Goal: Transaction & Acquisition: Purchase product/service

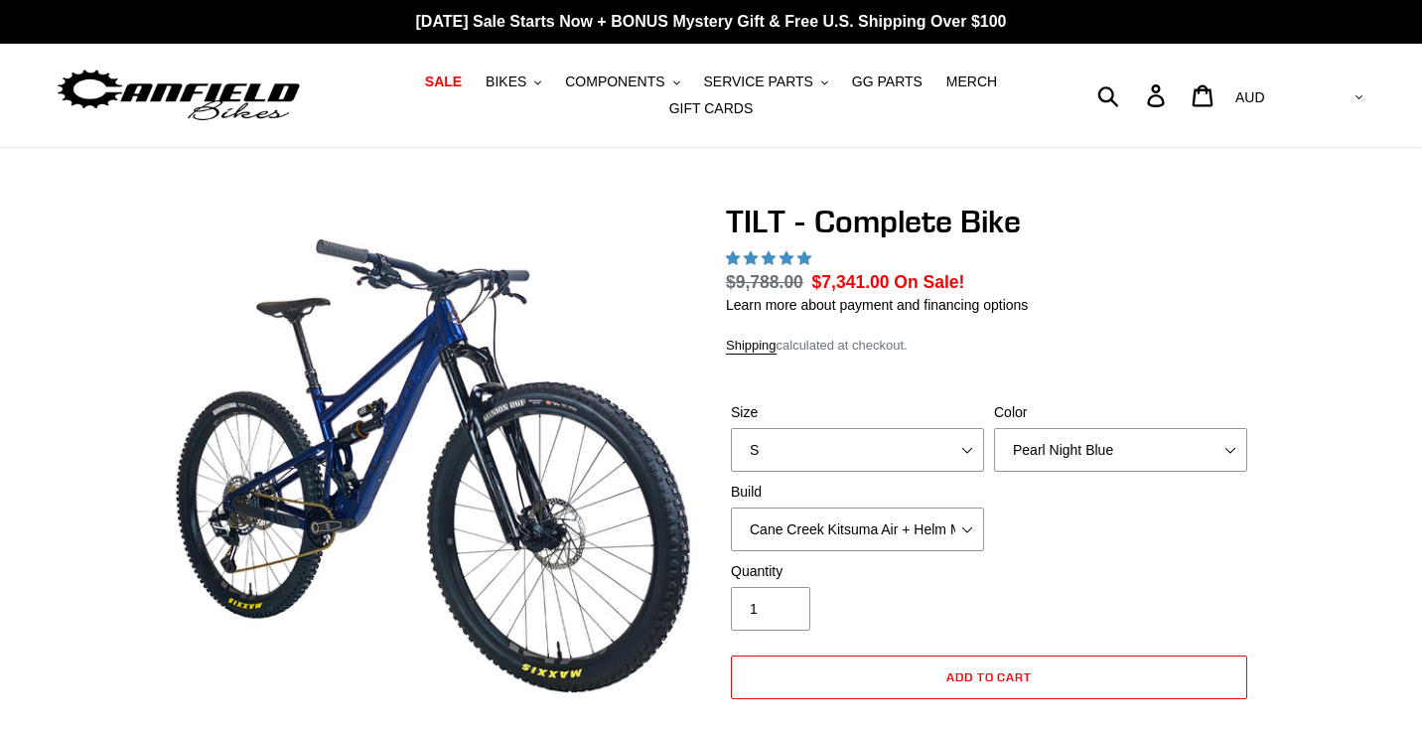
select select "highest-rating"
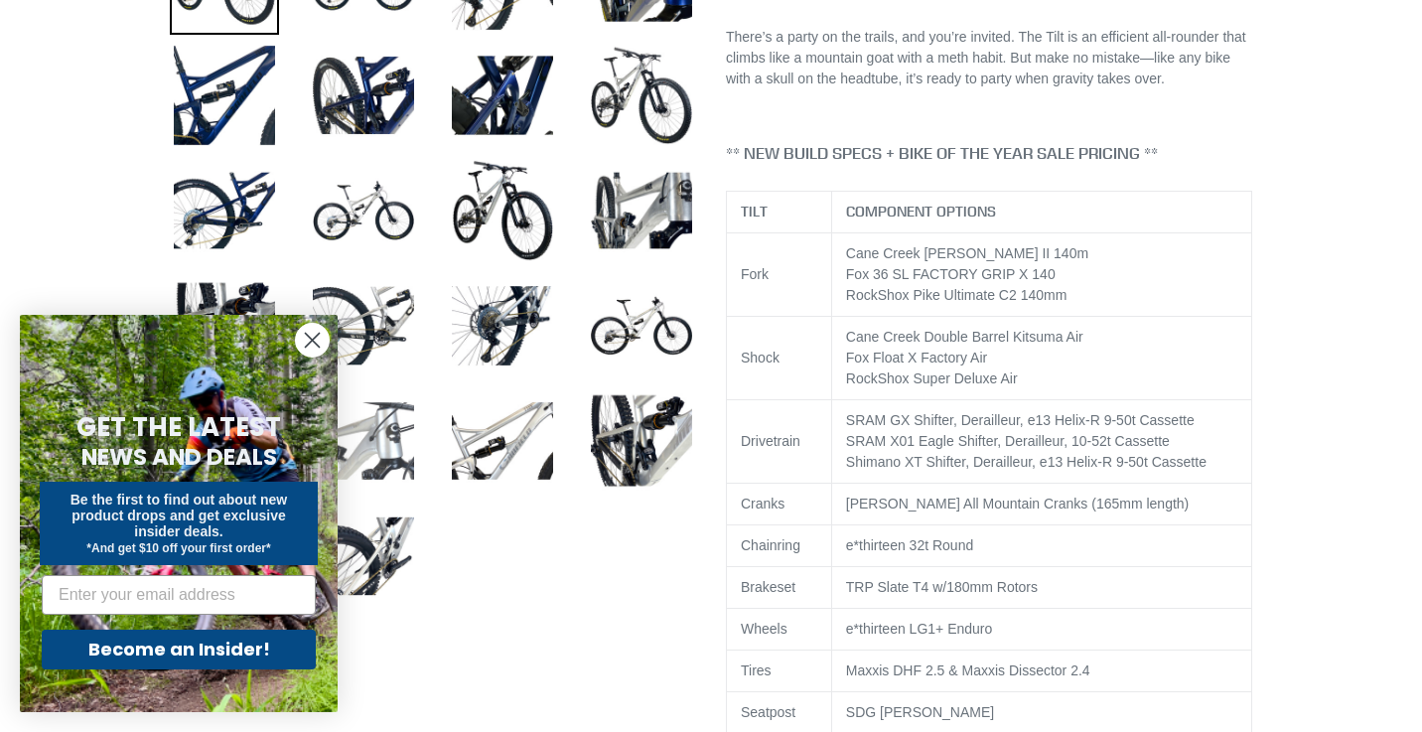
scroll to position [840, 0]
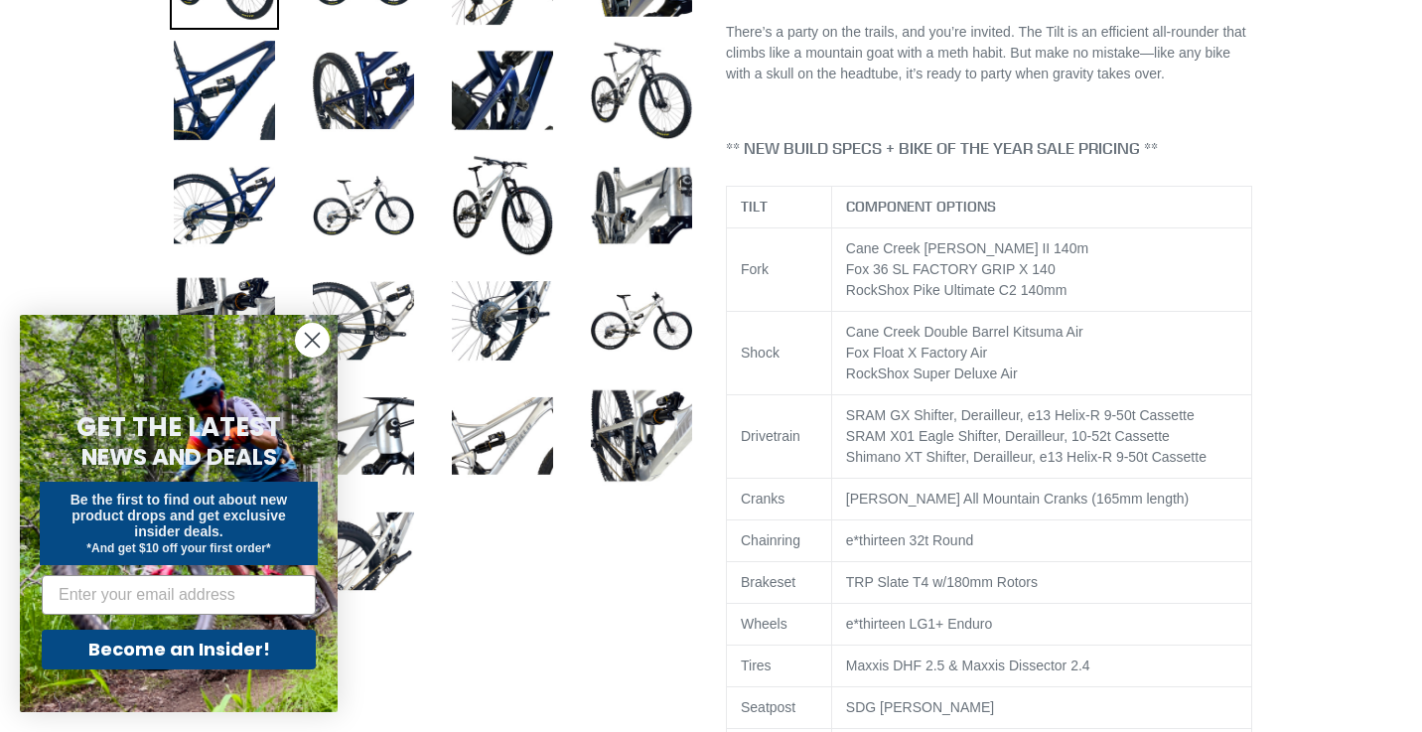
click at [322, 340] on circle "Close dialog" at bounding box center [312, 340] width 33 height 33
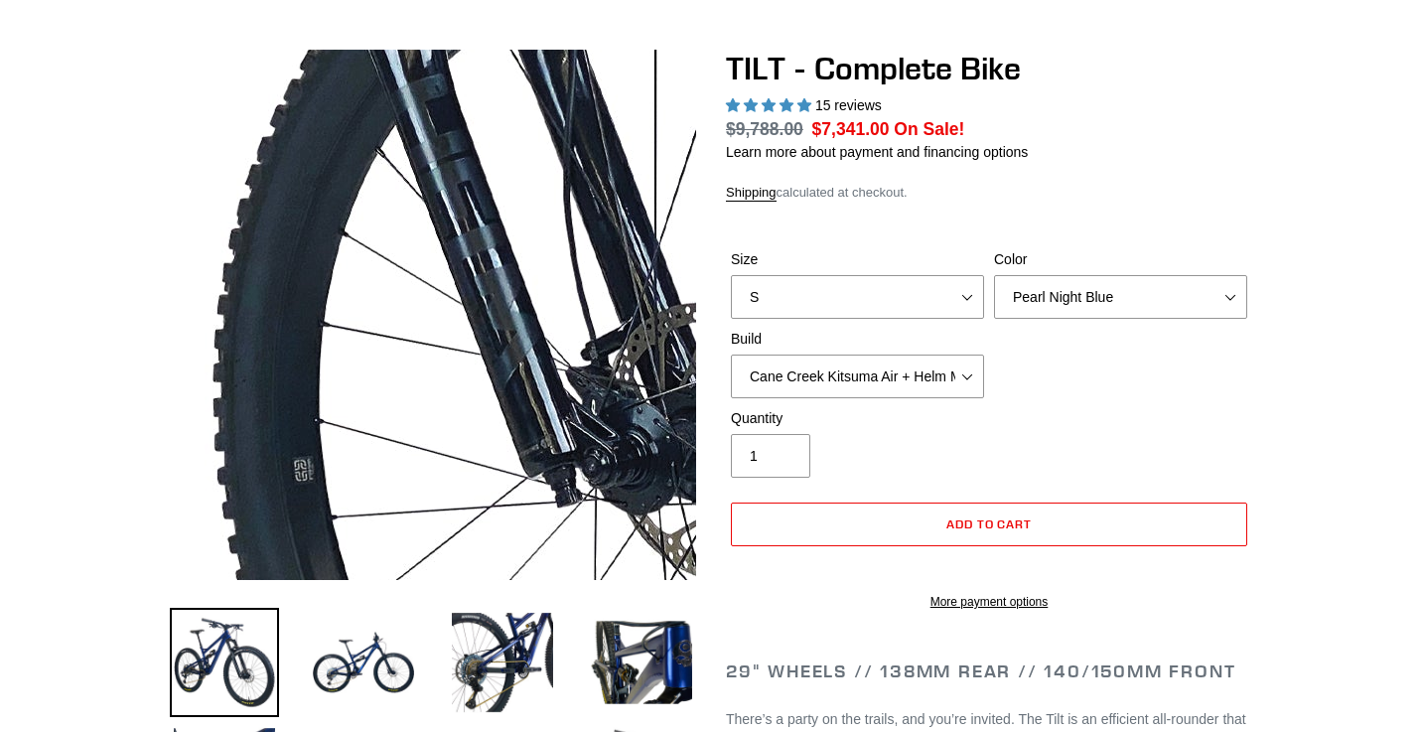
scroll to position [150, 0]
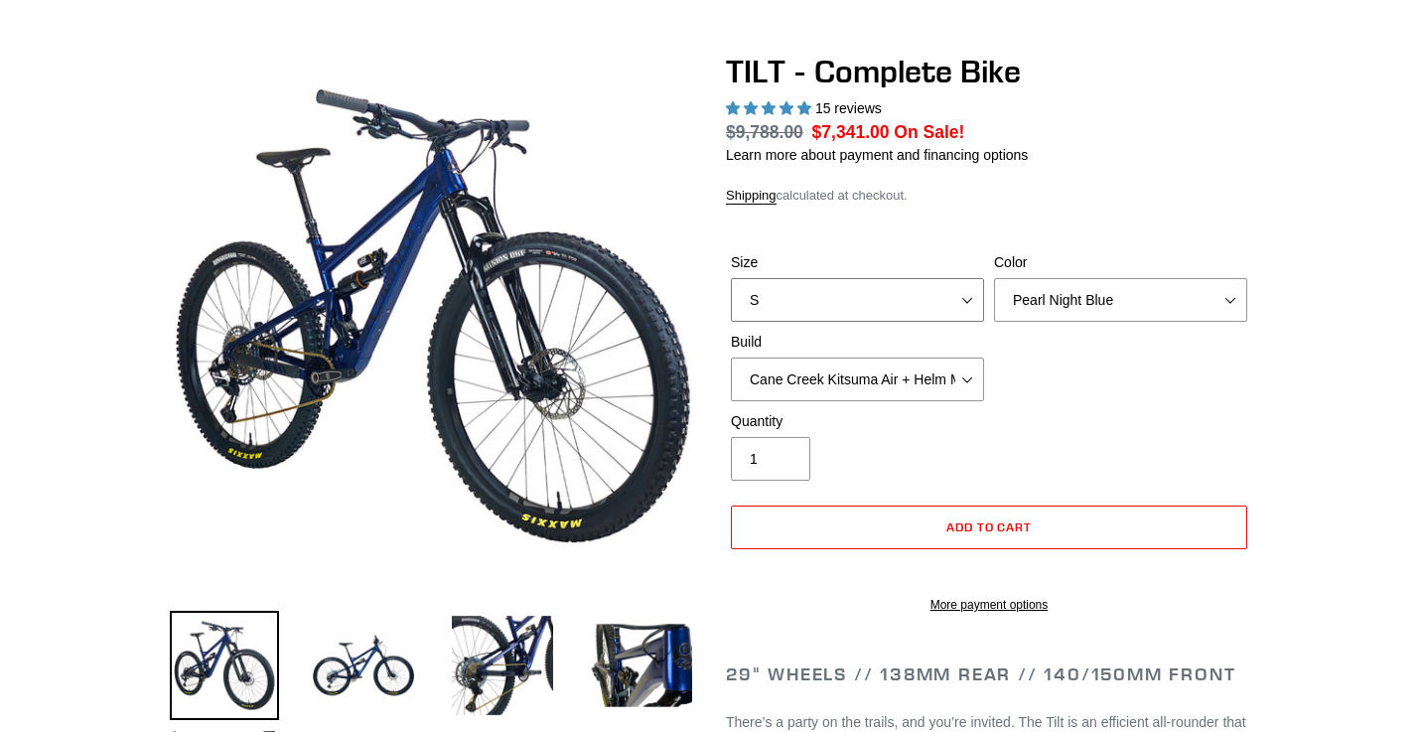
click at [972, 297] on select "S M L" at bounding box center [857, 300] width 253 height 44
select select "M"
click at [731, 278] on select "S M L" at bounding box center [857, 300] width 253 height 44
click at [1079, 307] on select "Pearl Night Blue Stealth Silver Raw" at bounding box center [1120, 300] width 253 height 44
select select "Raw"
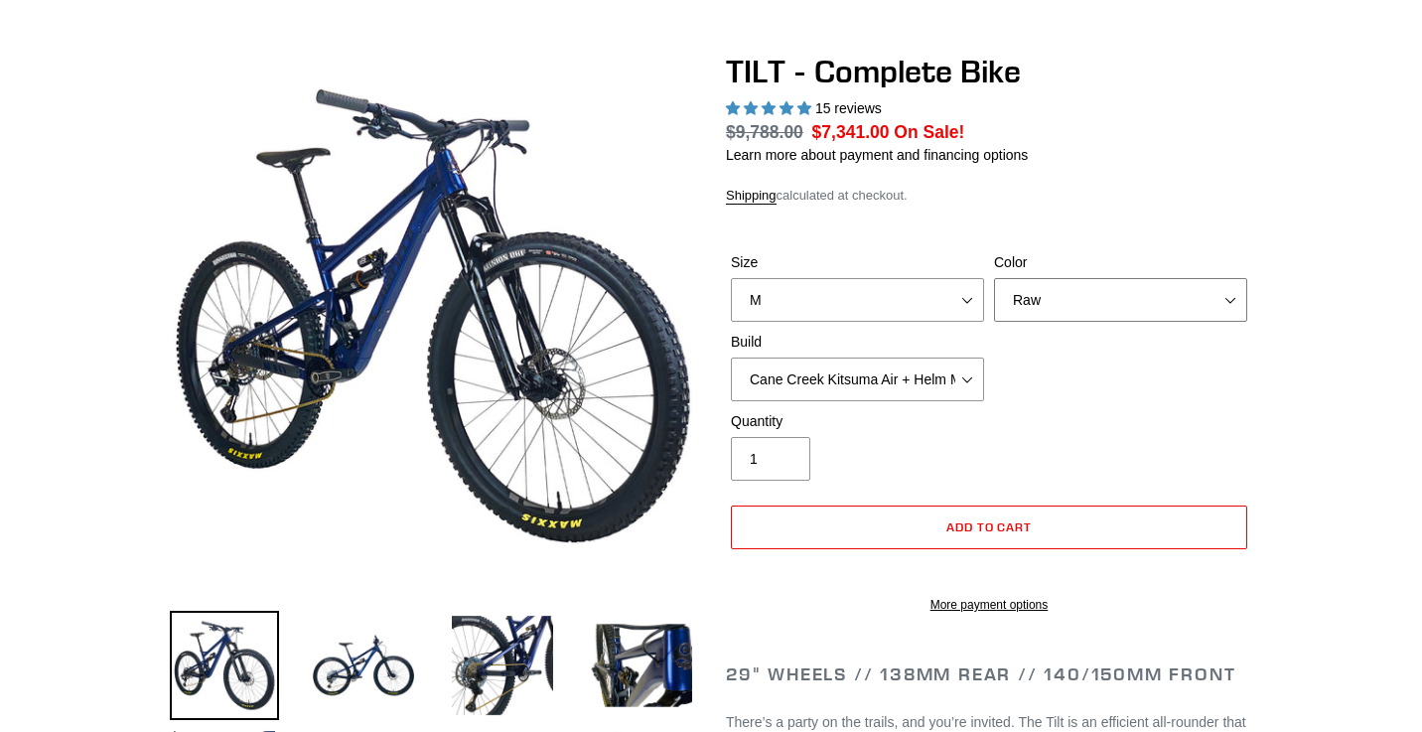
click at [994, 278] on select "Pearl Night Blue Stealth Silver Raw" at bounding box center [1120, 300] width 253 height 44
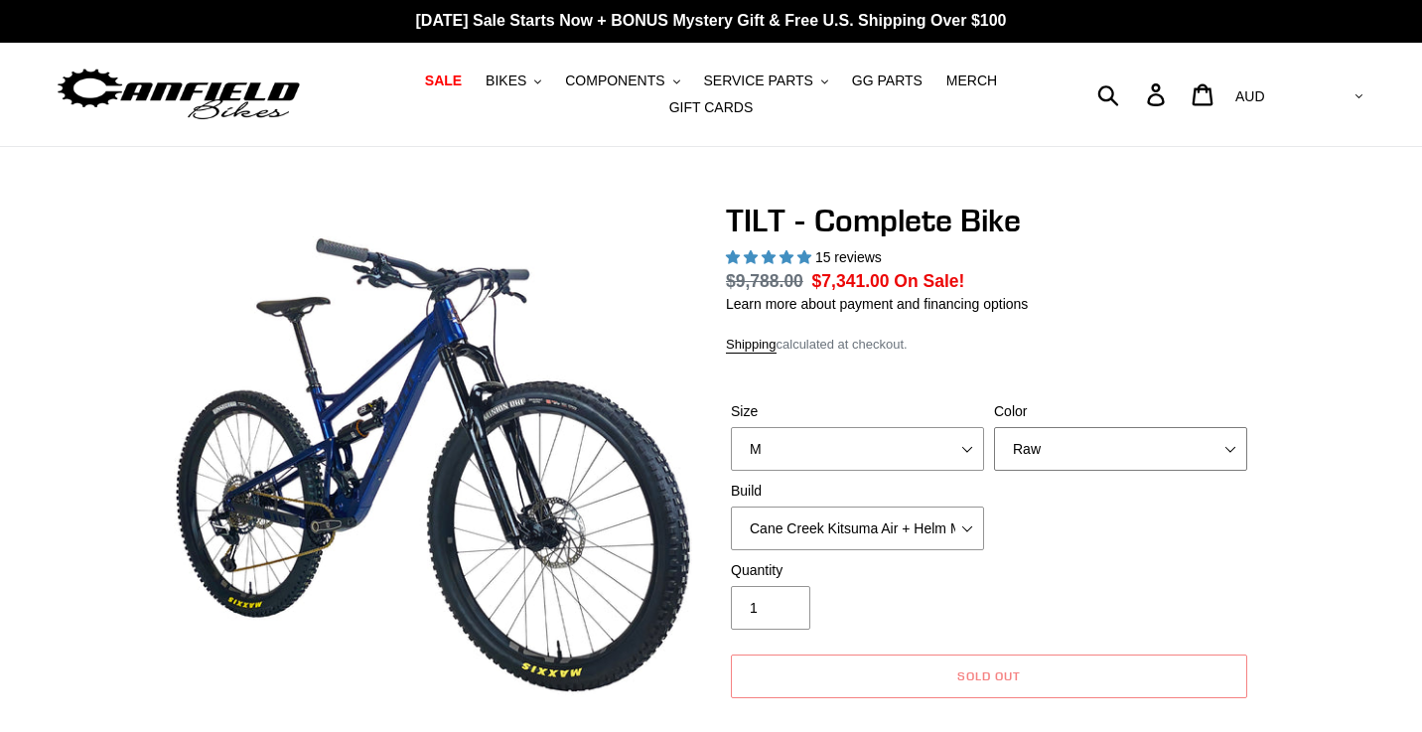
scroll to position [0, 0]
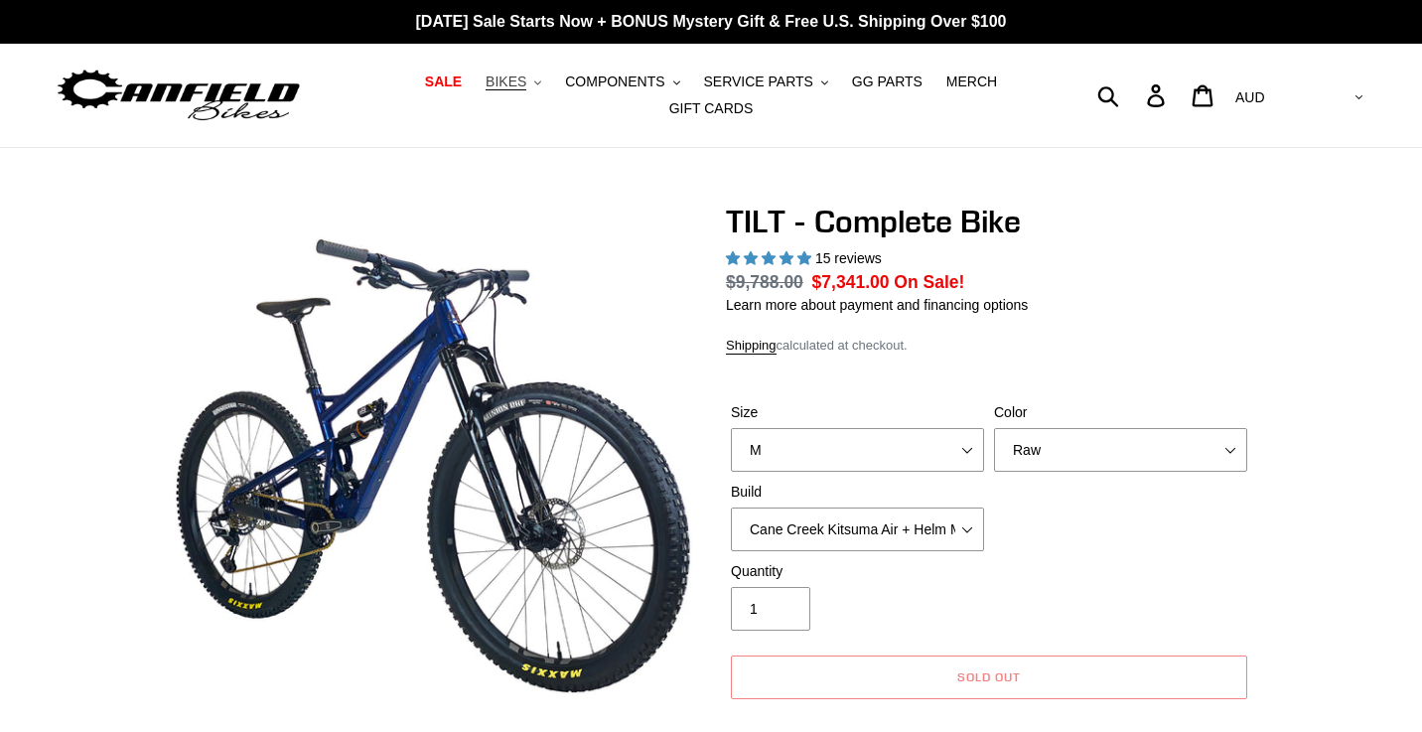
click at [519, 83] on span "BIKES" at bounding box center [506, 82] width 41 height 17
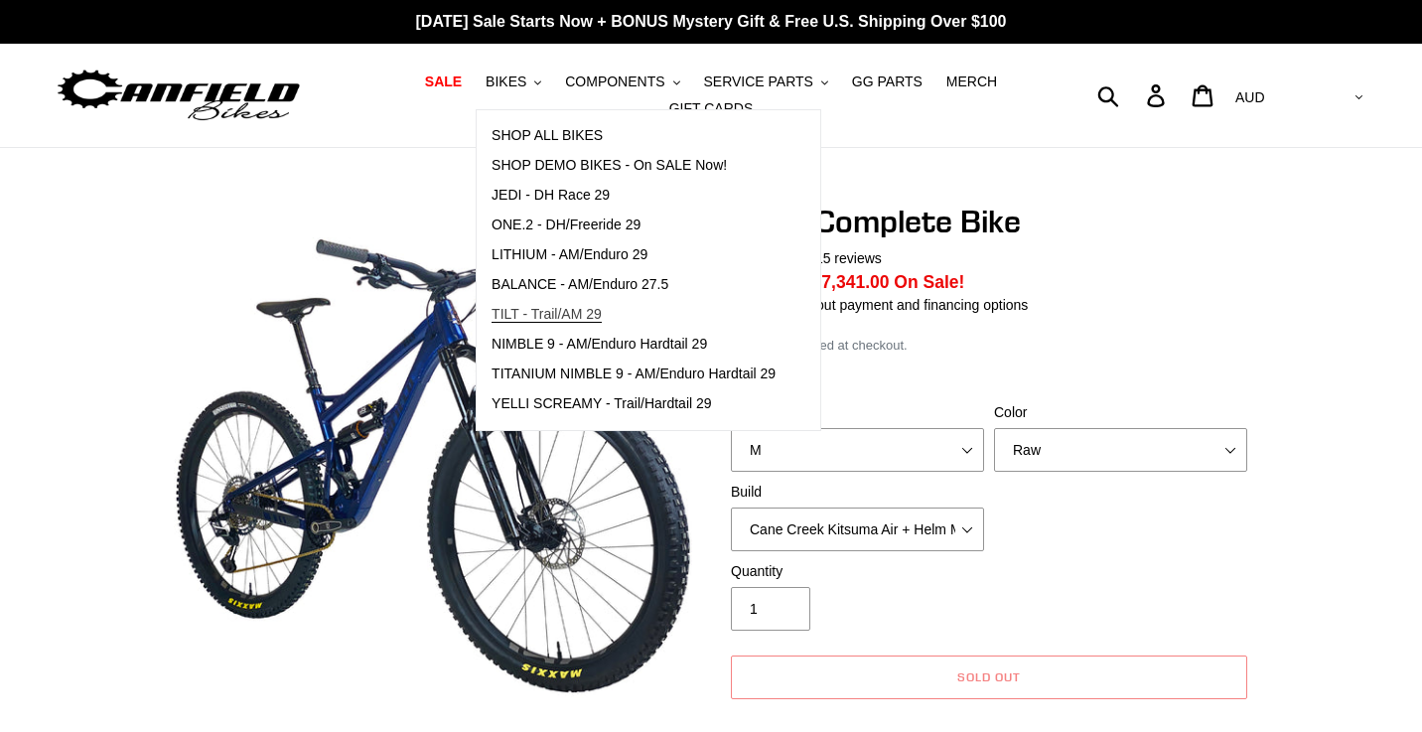
click at [537, 311] on span "TILT - Trail/AM 29" at bounding box center [547, 314] width 110 height 17
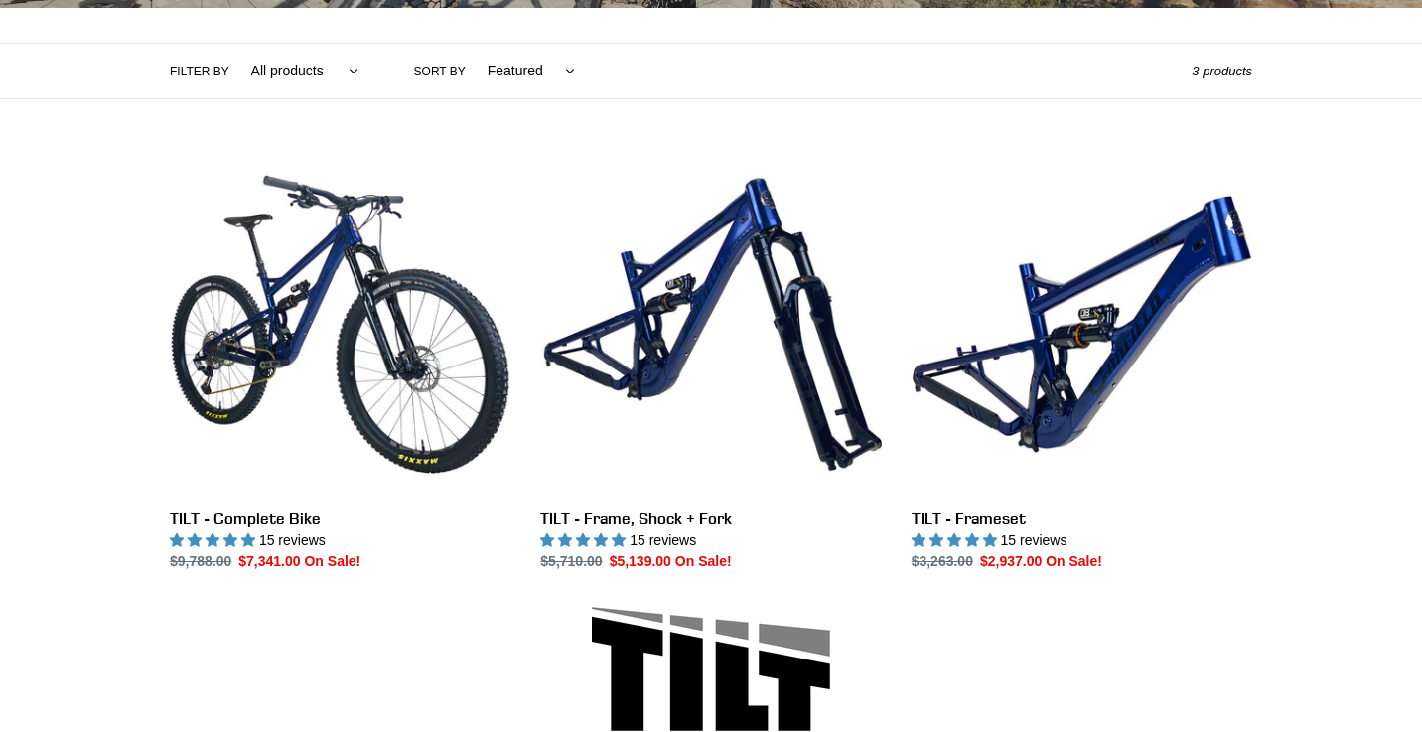
scroll to position [443, 0]
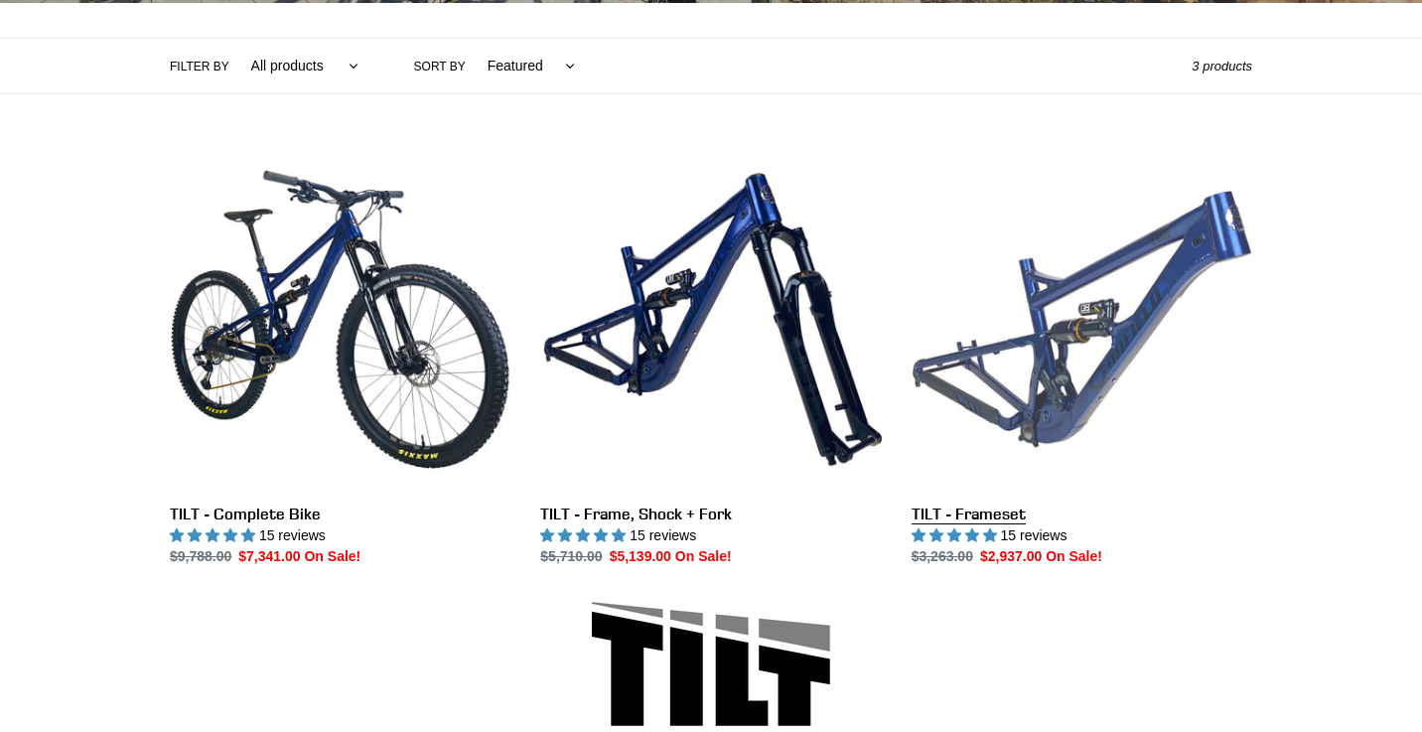
click at [1075, 312] on link "TILT - Frameset" at bounding box center [1082, 358] width 341 height 418
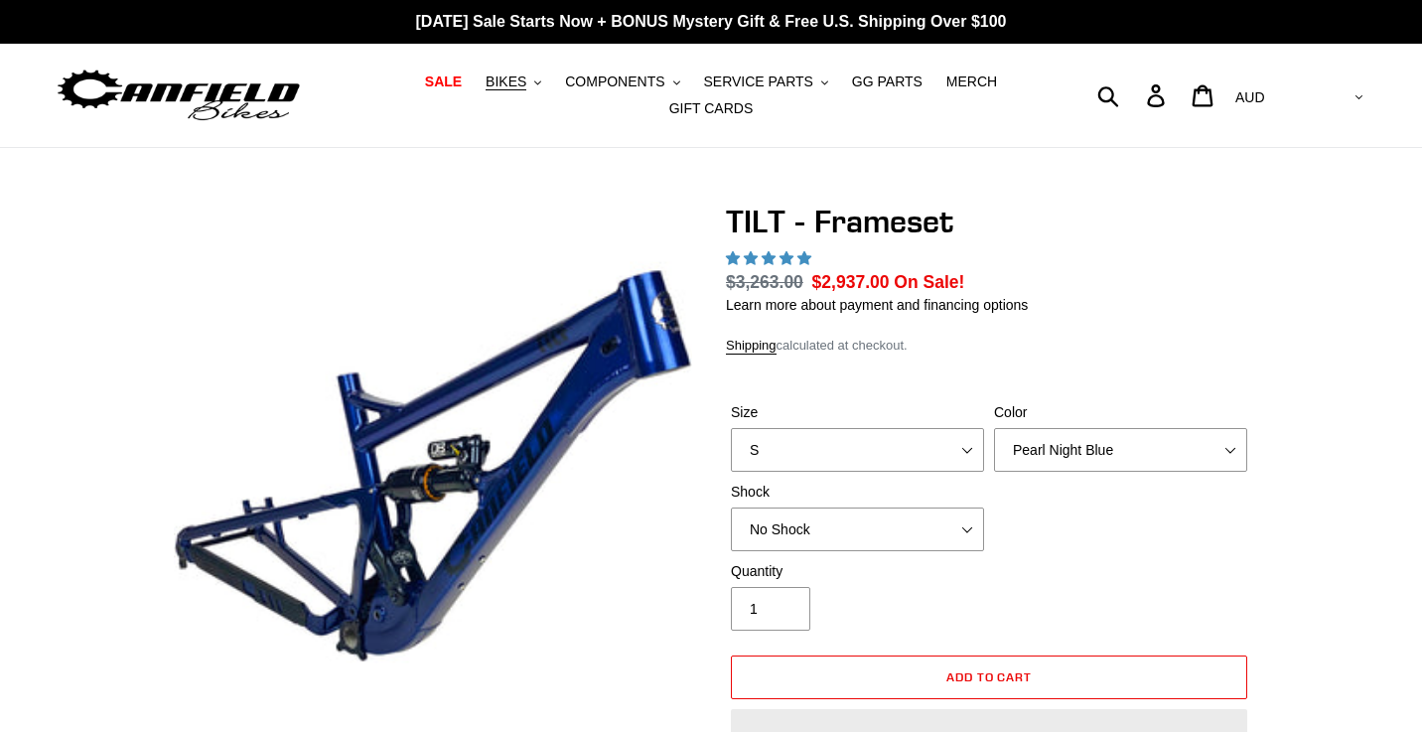
select select "highest-rating"
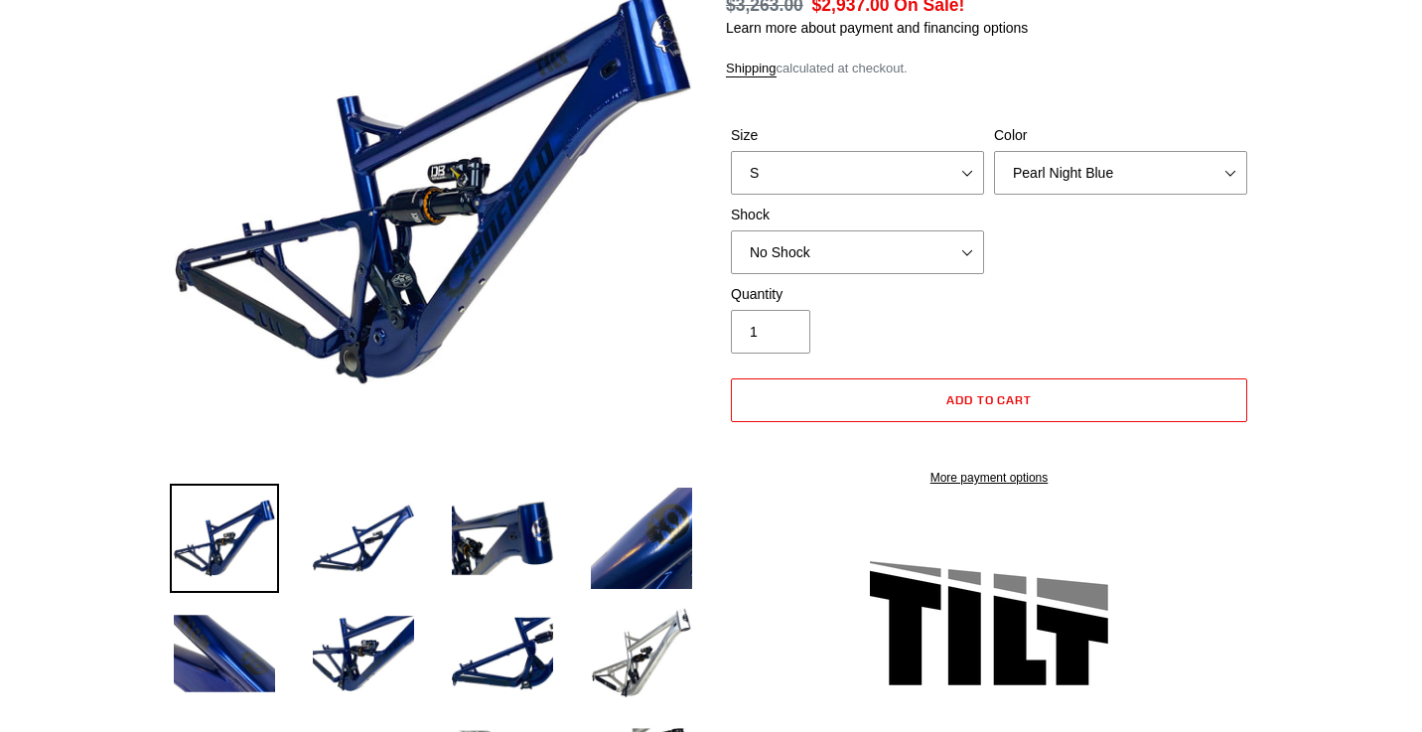
scroll to position [288, 0]
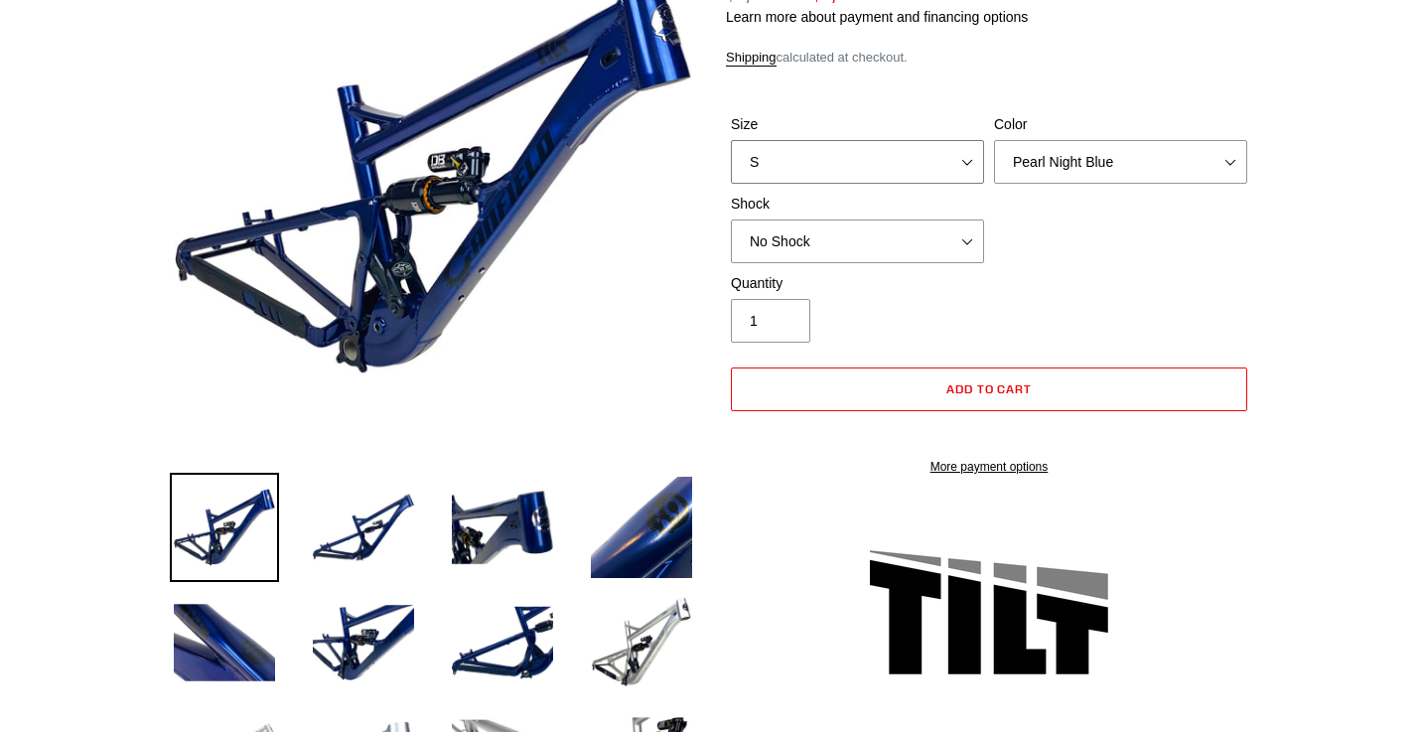
click at [966, 162] on select "S M L XL" at bounding box center [857, 162] width 253 height 44
select select "M"
click at [731, 140] on select "S M L XL" at bounding box center [857, 162] width 253 height 44
click at [1078, 159] on select "Pearl Night Blue Stealth Silver" at bounding box center [1120, 162] width 253 height 44
select select "Stealth Silver"
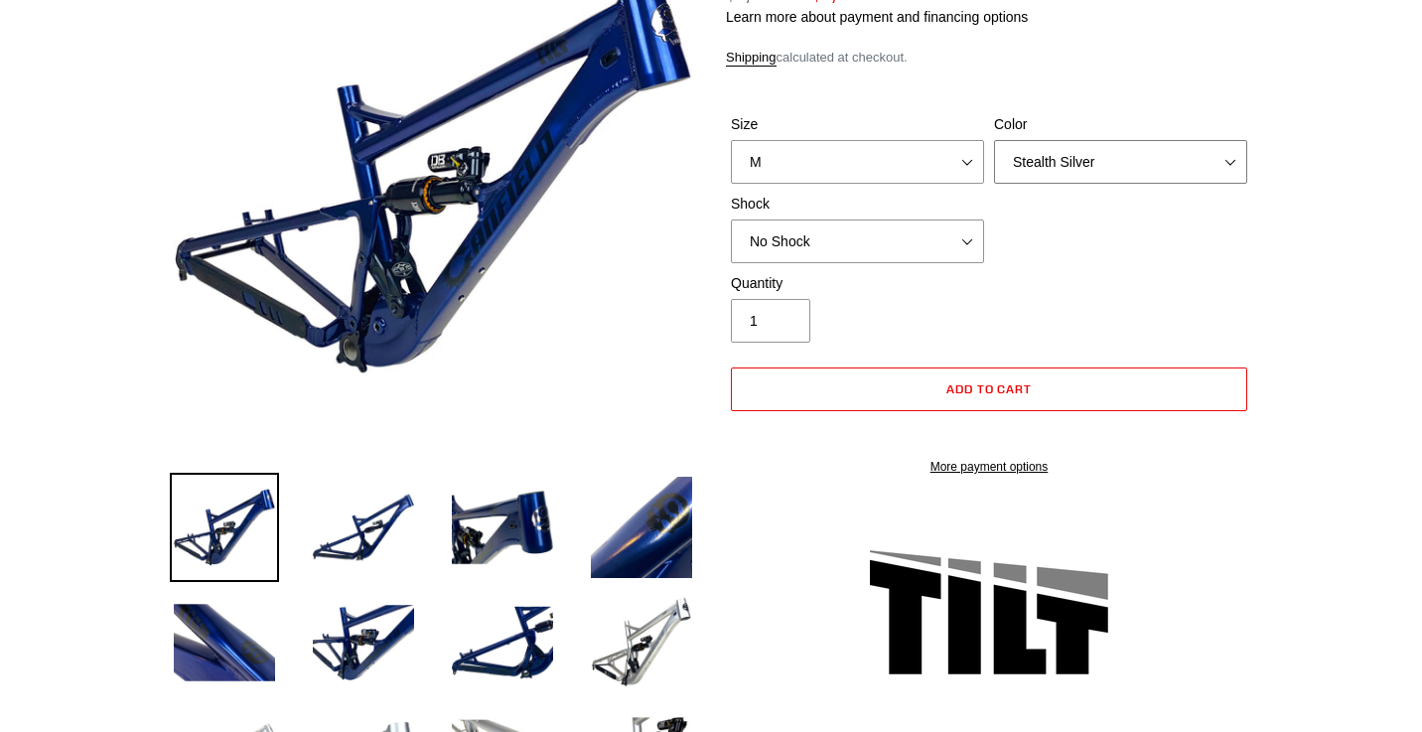
click at [994, 140] on select "Pearl Night Blue Stealth Silver" at bounding box center [1120, 162] width 253 height 44
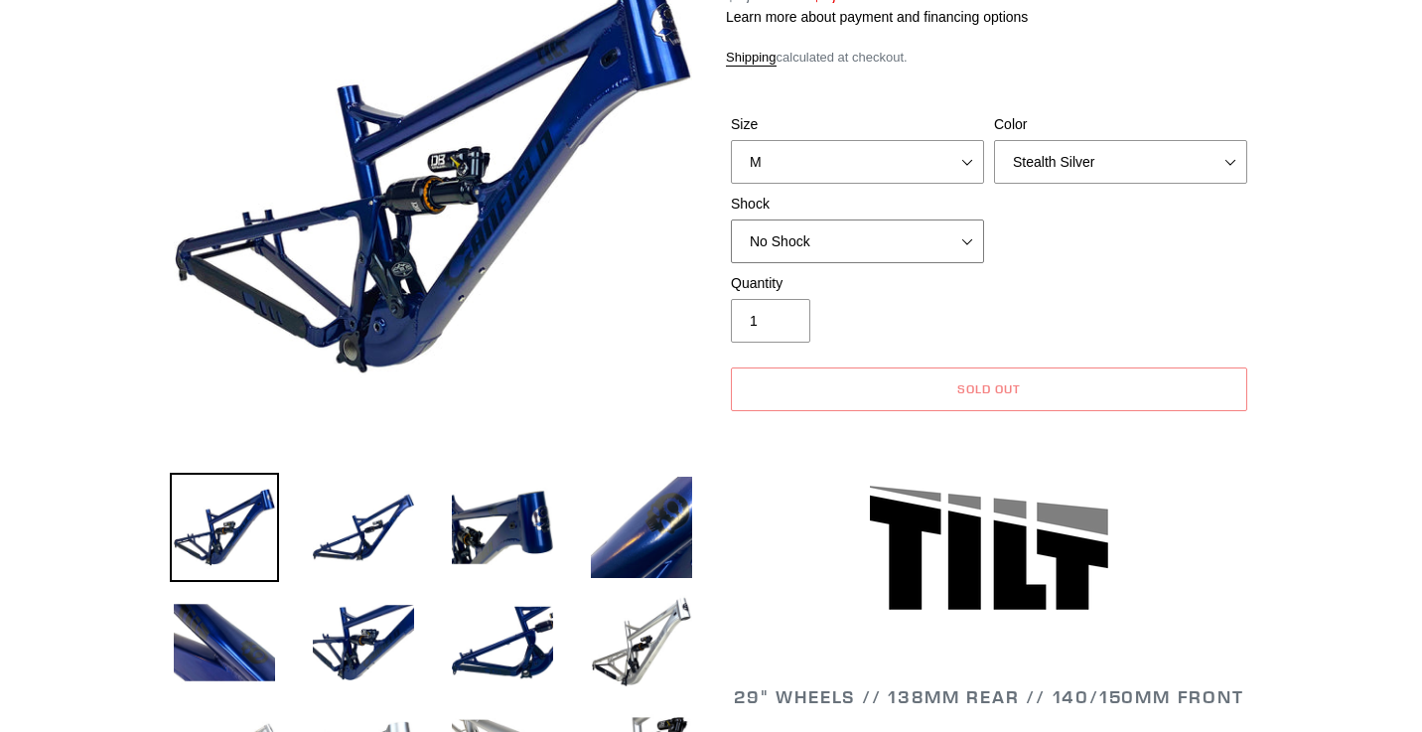
click at [973, 240] on select "No Shock Cane Creek DB Kitsuma Air RockShox Deluxe Ultimate Fox FLOAT X EXT Sto…" at bounding box center [857, 242] width 253 height 44
select select "Cane Creek DB Kitsuma Air"
click at [731, 220] on select "No Shock Cane Creek DB Kitsuma Air RockShox Deluxe Ultimate Fox FLOAT X EXT Sto…" at bounding box center [857, 242] width 253 height 44
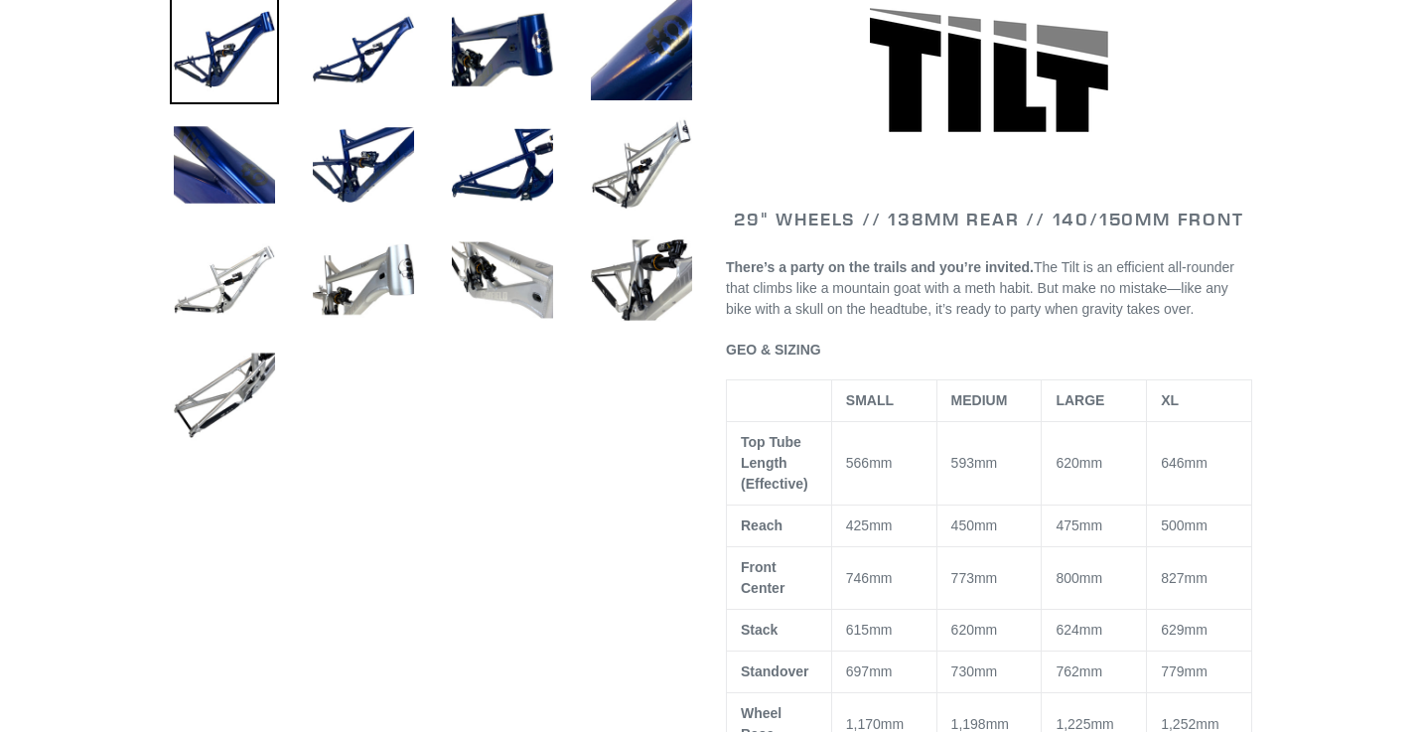
scroll to position [790, 0]
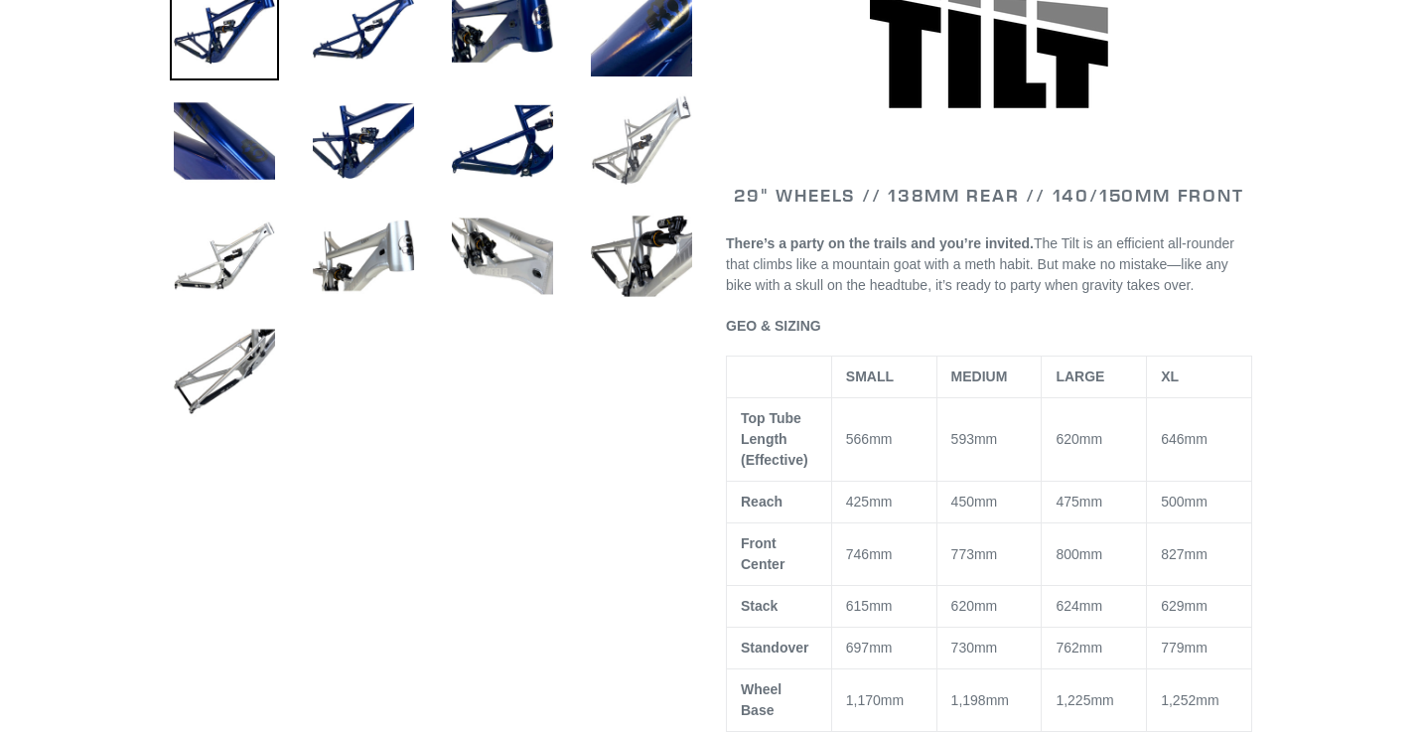
click at [644, 143] on img at bounding box center [641, 140] width 109 height 109
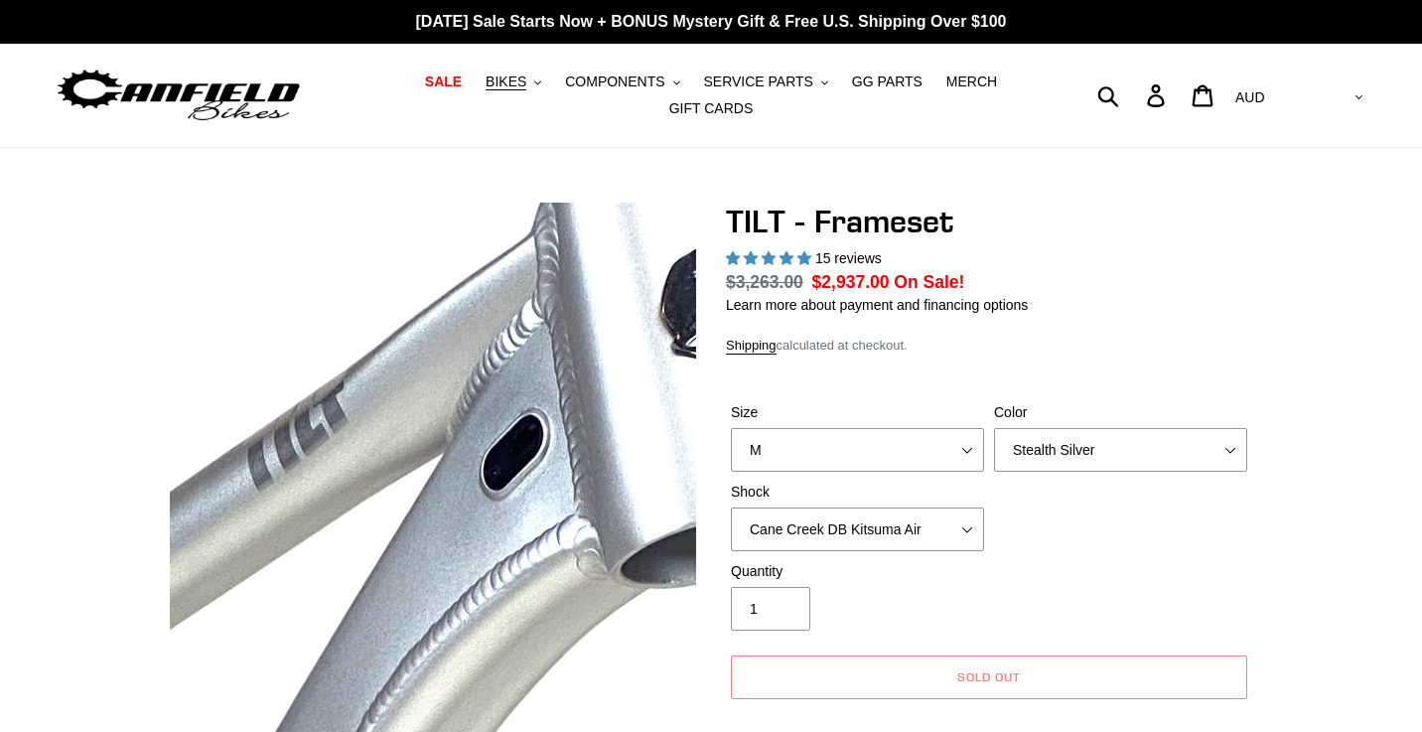
scroll to position [21, 0]
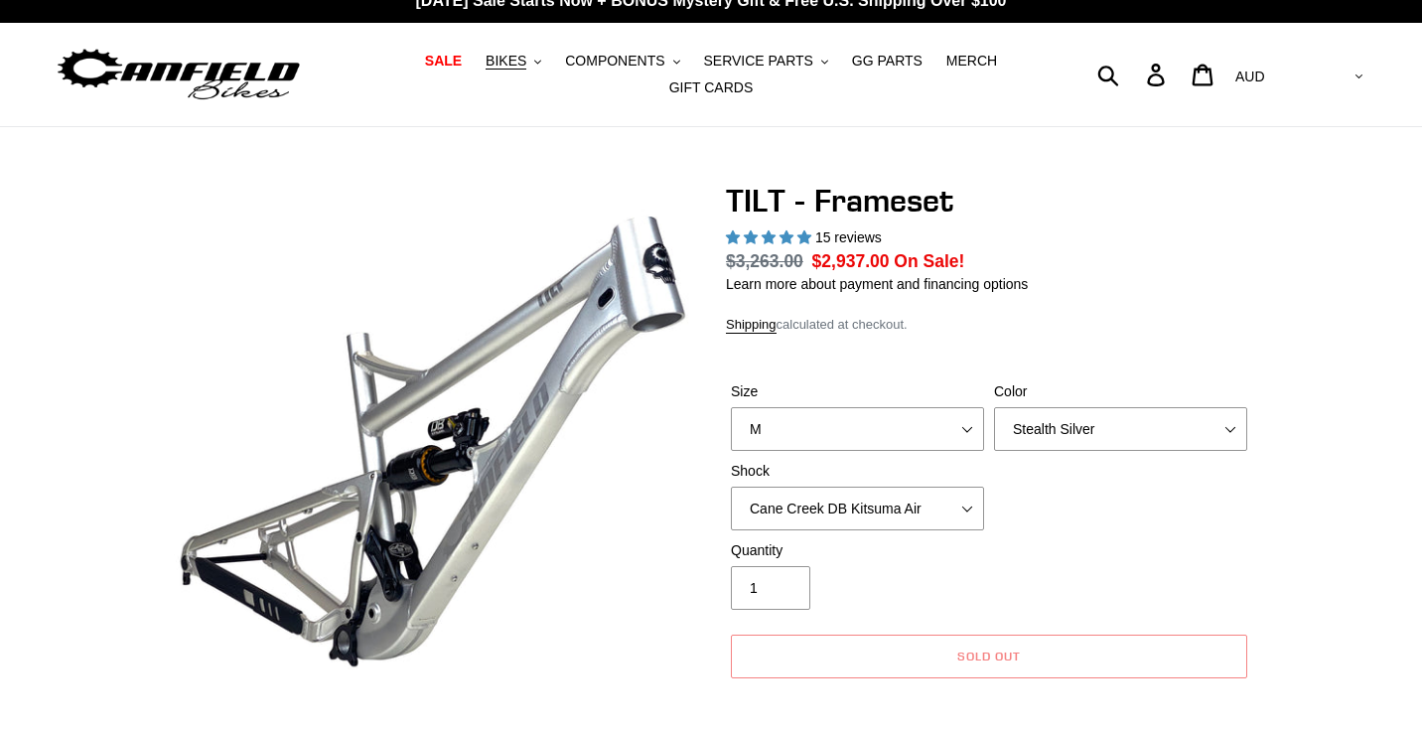
click at [796, 364] on form "Size S M L XL Color Pearl Night Blue Stealth Silver Shock No Shock Cane Creek D…" at bounding box center [989, 524] width 526 height 349
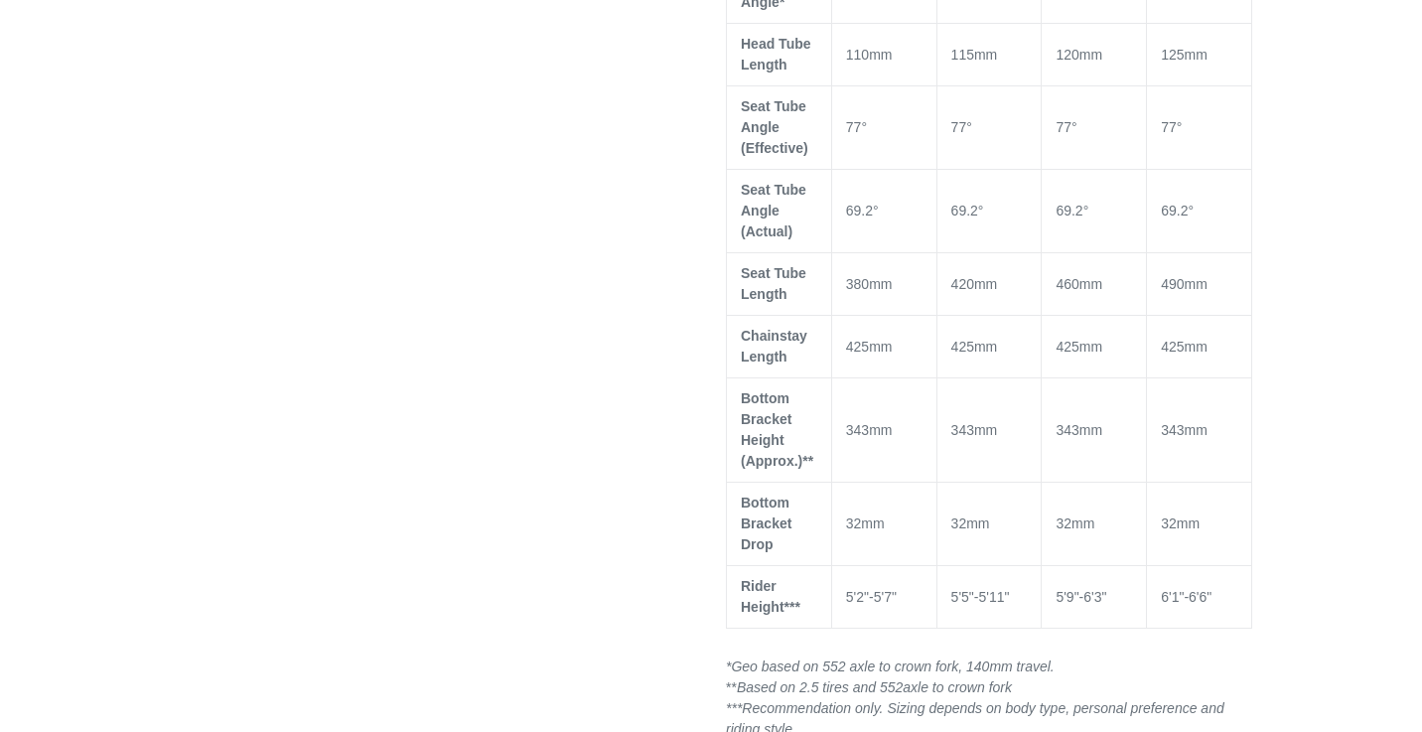
scroll to position [1563, 0]
